Goal: Navigation & Orientation: Understand site structure

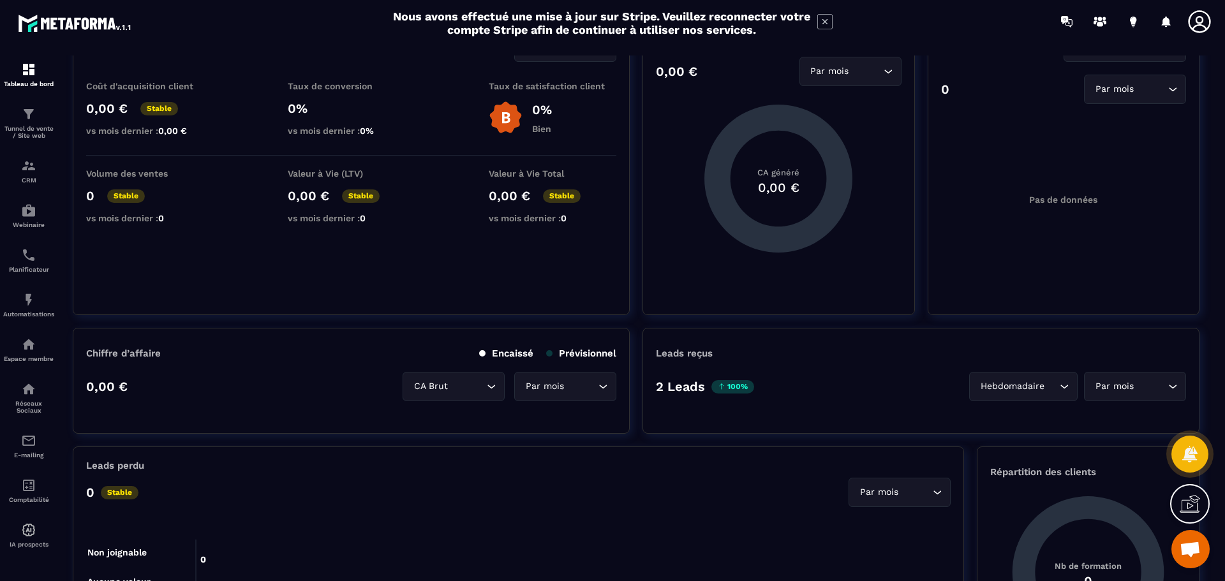
scroll to position [191, 0]
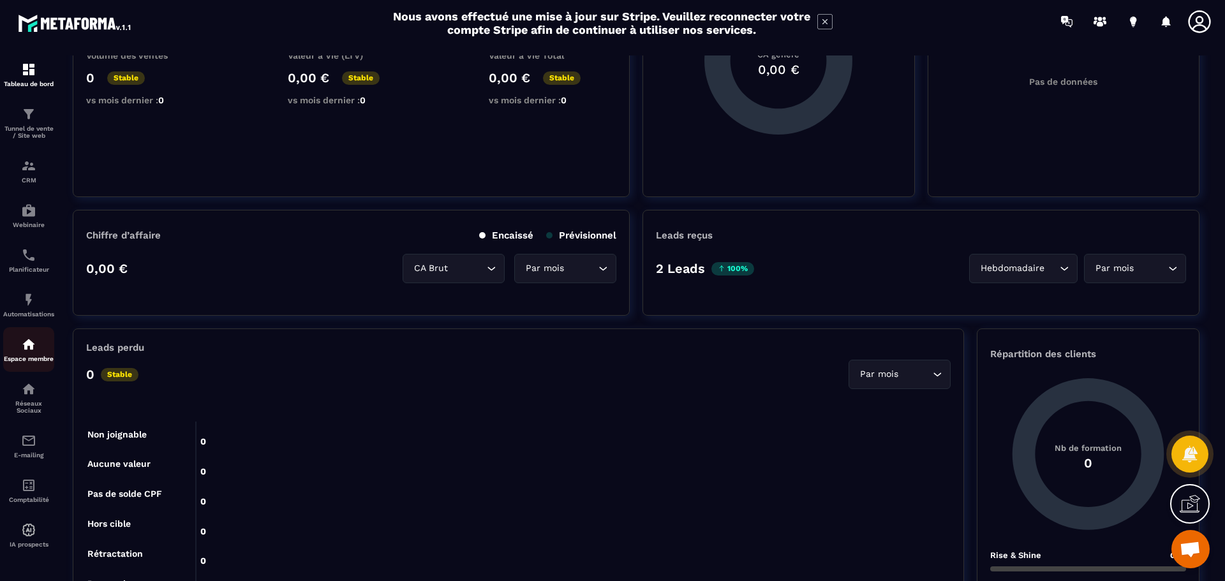
click at [32, 334] on link "Espace membre" at bounding box center [28, 349] width 51 height 45
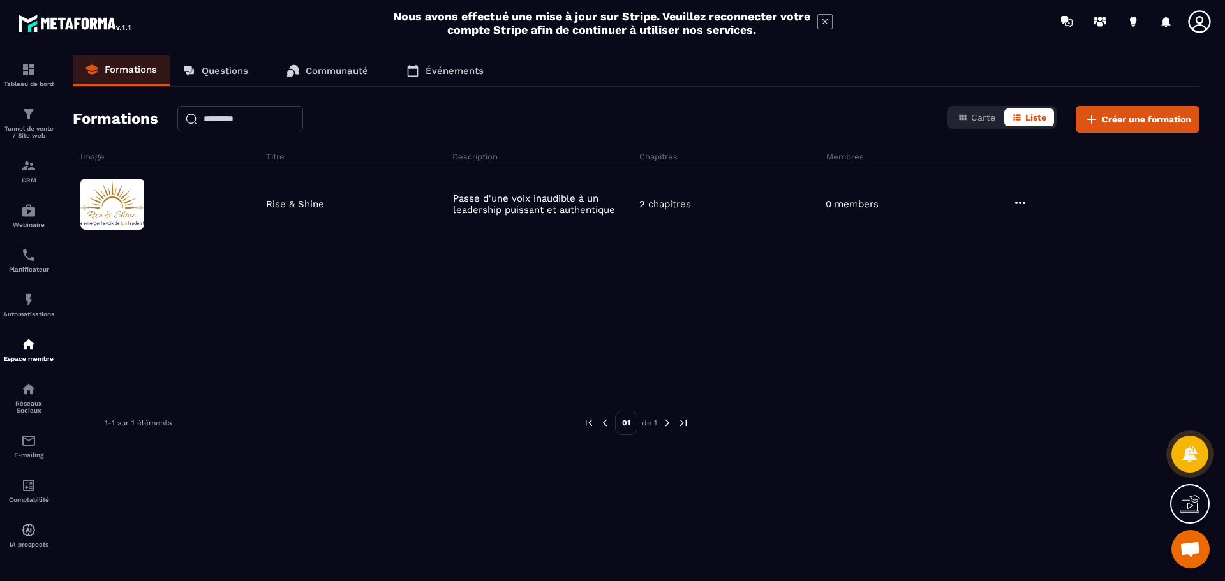
click at [343, 66] on p "Communauté" at bounding box center [337, 70] width 63 height 11
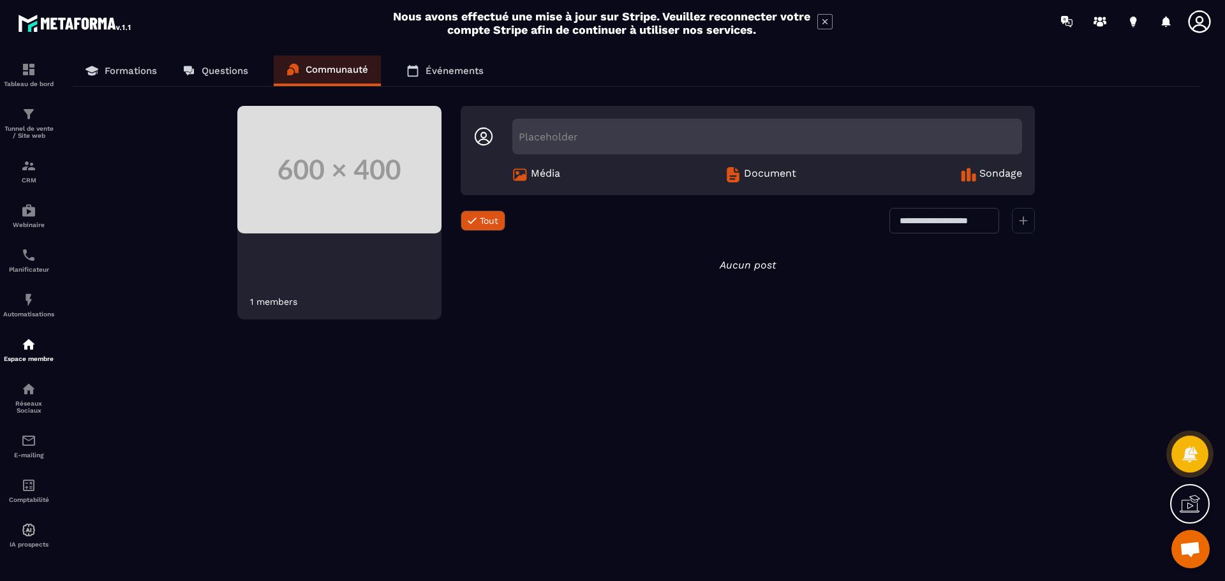
click at [457, 66] on p "Événements" at bounding box center [454, 70] width 58 height 11
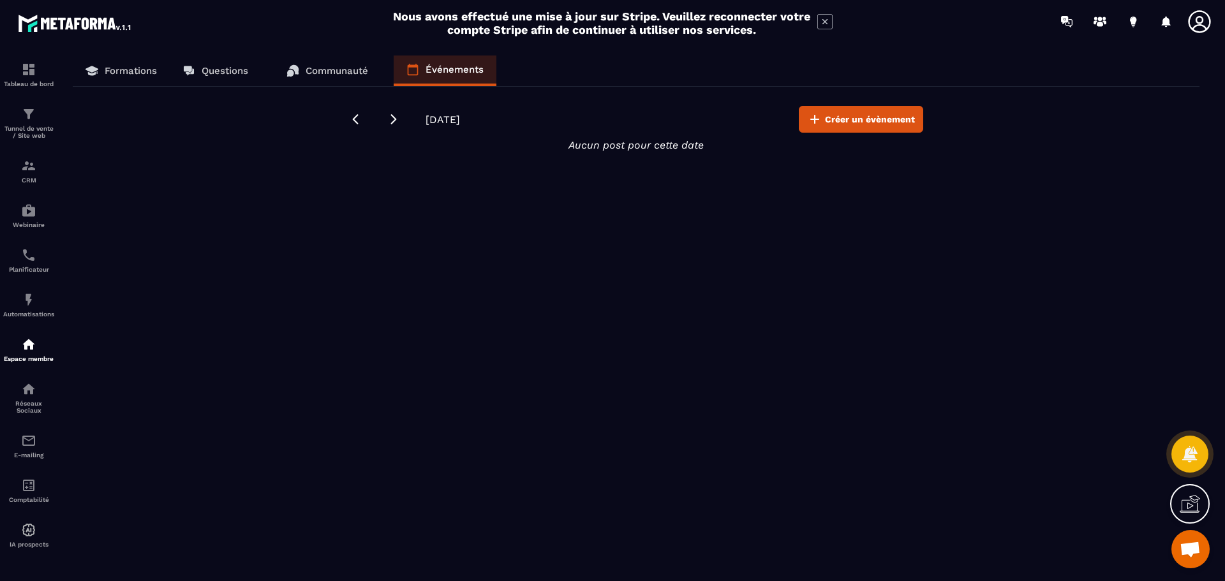
click at [234, 71] on p "Questions" at bounding box center [225, 70] width 47 height 11
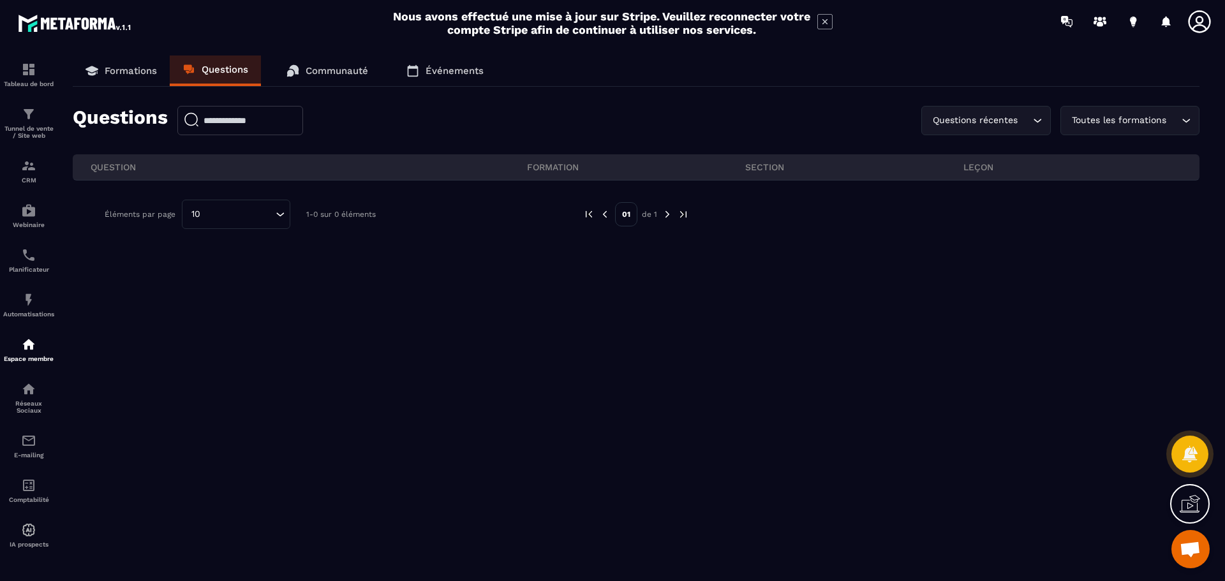
click at [121, 70] on p "Formations" at bounding box center [131, 70] width 52 height 11
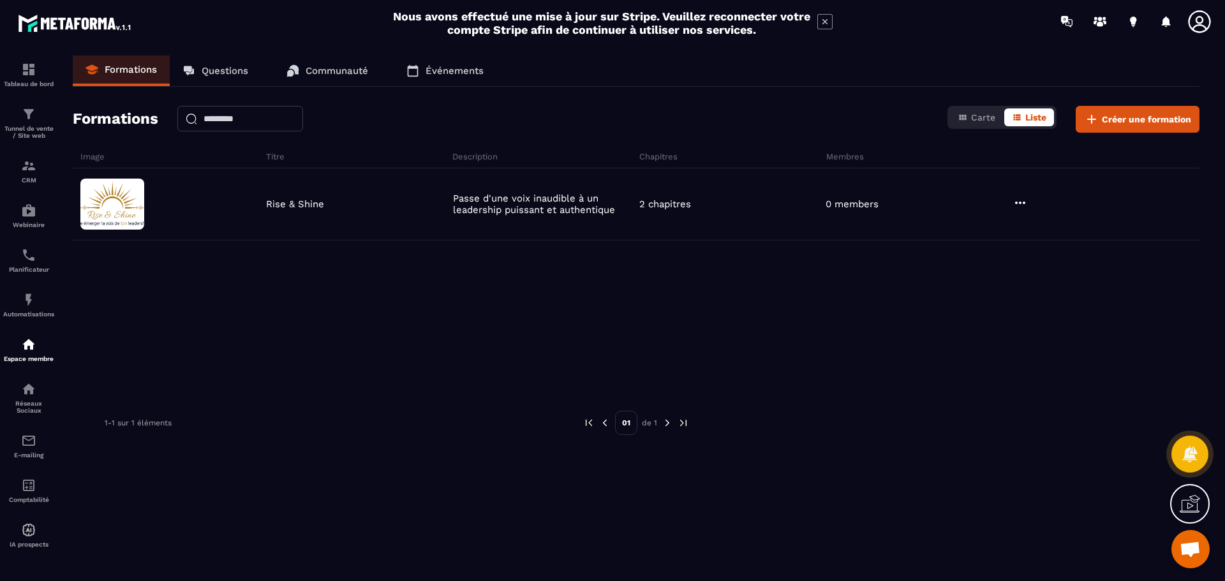
click at [59, 22] on img at bounding box center [75, 22] width 115 height 23
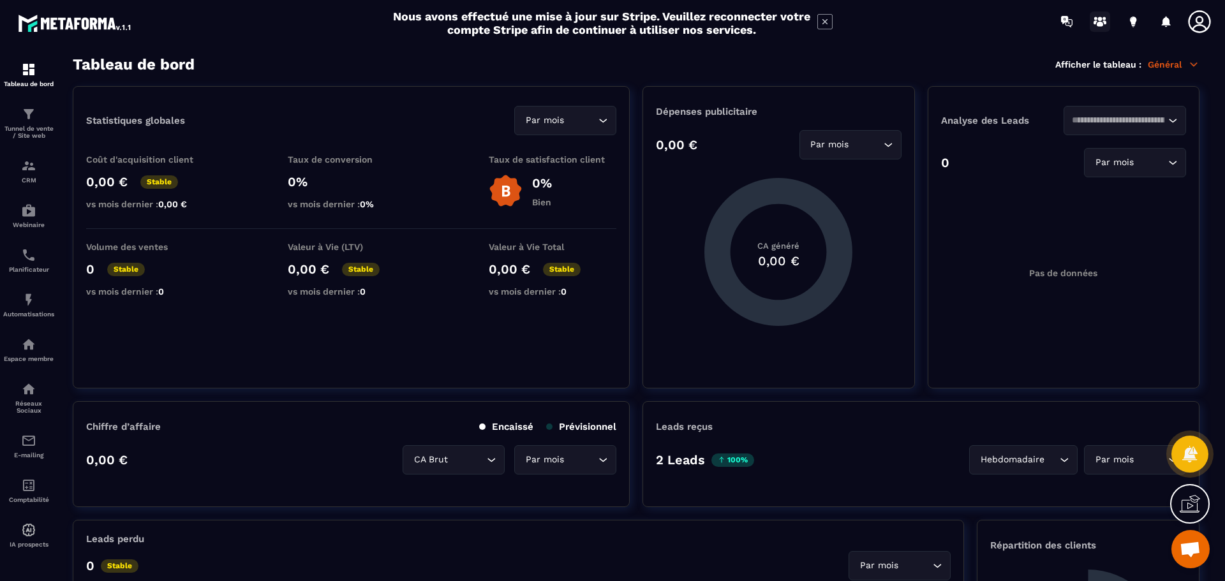
click at [1100, 23] on icon at bounding box center [1100, 24] width 6 height 5
